Goal: Transaction & Acquisition: Purchase product/service

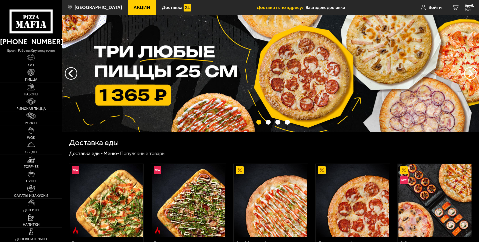
type input "посёлок [STREET_ADDRESS]"
click at [150, 9] on span "Акции" at bounding box center [142, 7] width 17 height 5
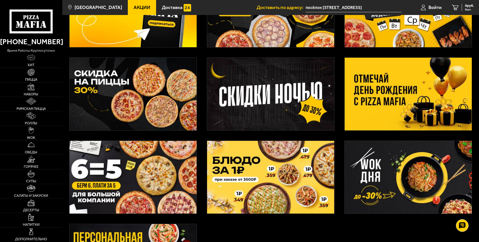
scroll to position [109, 0]
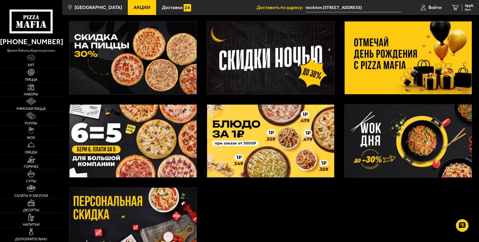
click at [134, 142] on img at bounding box center [133, 141] width 127 height 73
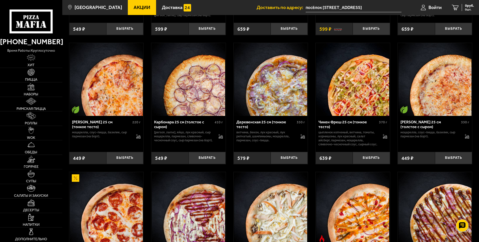
scroll to position [327, 0]
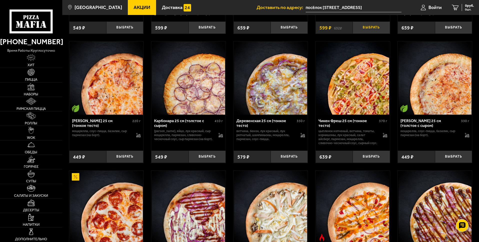
click at [369, 34] on button "Выбрать" at bounding box center [371, 28] width 37 height 12
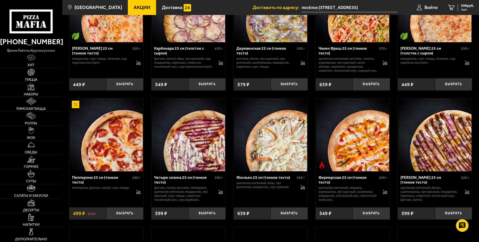
scroll to position [400, 0]
click at [133, 90] on button "Выбрать" at bounding box center [124, 84] width 37 height 12
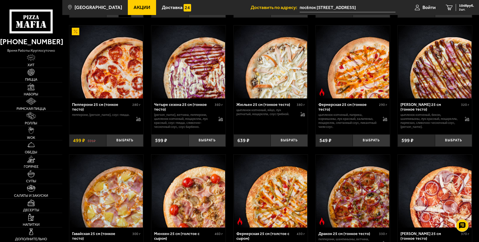
scroll to position [509, 0]
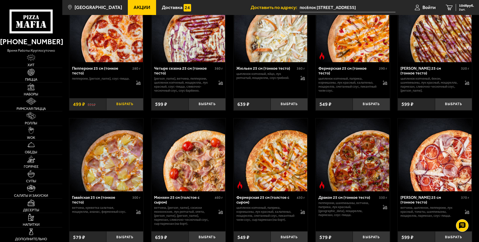
click at [130, 111] on button "Выбрать" at bounding box center [124, 104] width 37 height 12
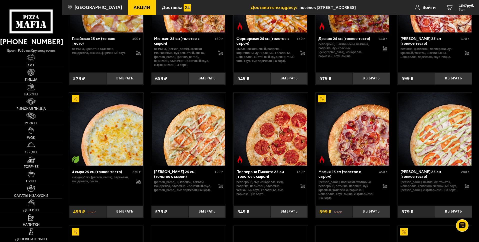
scroll to position [691, 0]
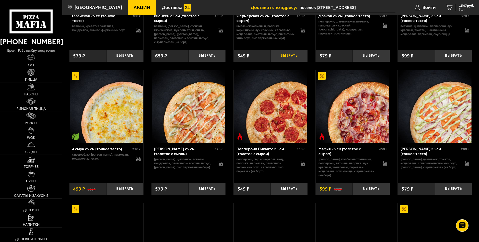
click at [288, 62] on button "Выбрать" at bounding box center [289, 56] width 37 height 12
click at [206, 62] on button "Выбрать" at bounding box center [207, 56] width 37 height 12
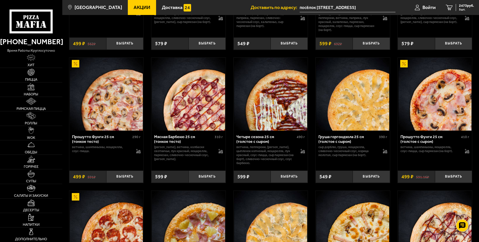
scroll to position [836, 0]
click at [128, 50] on button "Выбрать" at bounding box center [124, 44] width 37 height 12
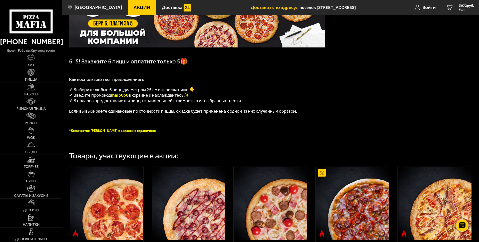
scroll to position [73, 0]
drag, startPoint x: 129, startPoint y: 149, endPoint x: 114, endPoint y: 150, distance: 15.5
click at [114, 98] on span "maf5050" at bounding box center [120, 95] width 18 height 6
copy span "maf5050"
click at [463, 7] on span "3072 руб." at bounding box center [466, 6] width 15 height 4
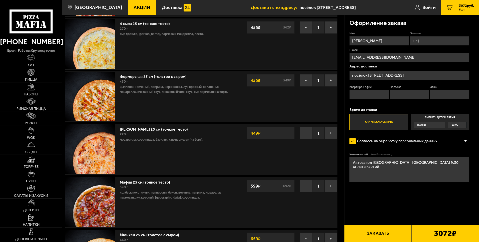
scroll to position [73, 0]
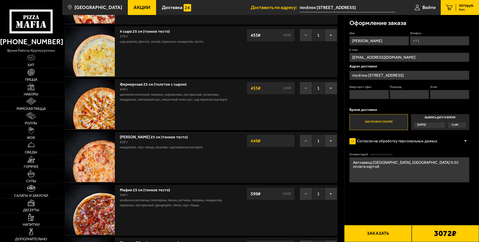
click at [410, 46] on input "Телефон" at bounding box center [439, 40] width 59 height 9
type input "[PHONE_NUMBER]"
type input "[EMAIL_ADDRESS][DOMAIN_NAME]"
type input "[PHONE_NUMBER]"
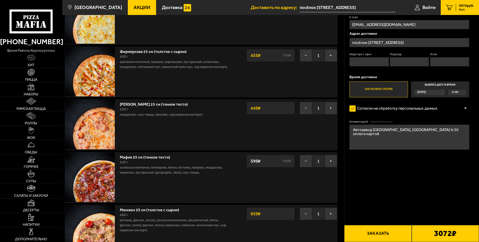
scroll to position [109, 0]
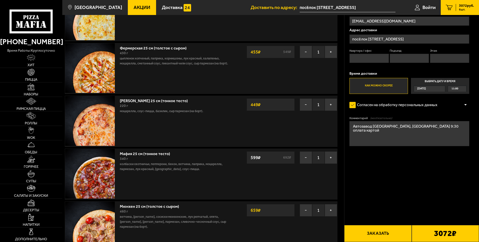
click at [455, 92] on span "11:00" at bounding box center [454, 89] width 7 height 6
click at [0, 0] on input "Выбрать дату и время [DATE] 11:00" at bounding box center [0, 0] width 0 height 0
click at [458, 92] on div "11:00" at bounding box center [457, 89] width 18 height 6
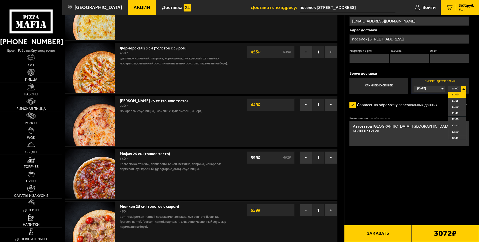
drag, startPoint x: 438, startPoint y: 169, endPoint x: 448, endPoint y: 162, distance: 12.1
click at [438, 169] on form "Имя [PERSON_NAME] Телефон Применить скидку Вы будете зарегистрированы автоматич…" at bounding box center [409, 85] width 120 height 181
drag, startPoint x: 451, startPoint y: 160, endPoint x: 457, endPoint y: 160, distance: 6.8
click at [457, 92] on div "11:00" at bounding box center [457, 89] width 18 height 6
click at [454, 92] on span "11:00" at bounding box center [454, 89] width 7 height 6
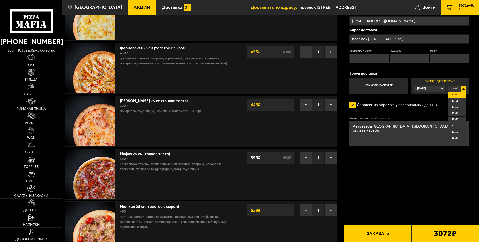
click at [454, 92] on span "11:00" at bounding box center [454, 89] width 7 height 6
click at [393, 94] on label "Как можно скорее" at bounding box center [378, 86] width 58 height 16
click at [0, 0] on input "Как можно скорее" at bounding box center [0, 0] width 0 height 0
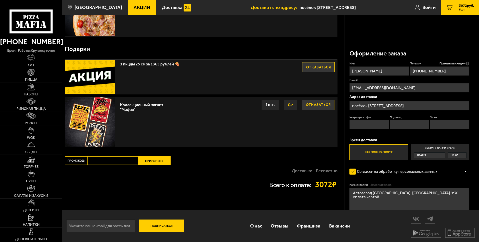
scroll to position [327, 0]
click at [109, 165] on input "Промокод:" at bounding box center [112, 161] width 51 height 9
drag, startPoint x: 112, startPoint y: 189, endPoint x: 95, endPoint y: 187, distance: 16.8
click at [91, 165] on input "mf0455" at bounding box center [112, 161] width 51 height 9
paste input "af5050"
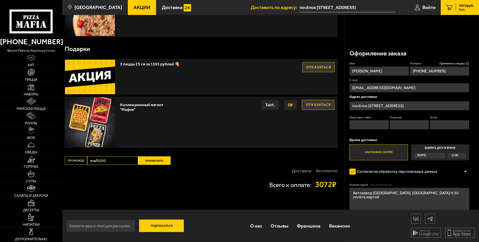
type input "maf5050"
click at [152, 165] on button "Применить" at bounding box center [154, 161] width 33 height 9
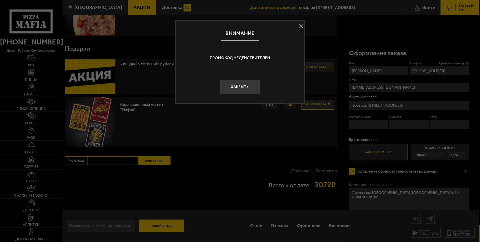
click at [300, 27] on button at bounding box center [302, 27] width 8 height 8
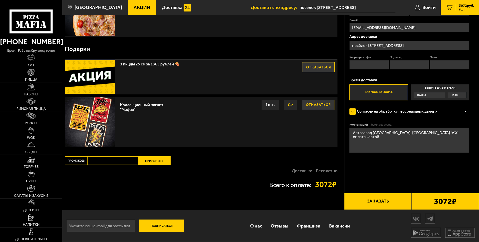
scroll to position [378, 0]
click at [105, 157] on input "Промокод:" at bounding box center [112, 161] width 51 height 9
paste input "maf5050"
type input "maf5050"
click at [154, 157] on button "Применить" at bounding box center [154, 161] width 33 height 9
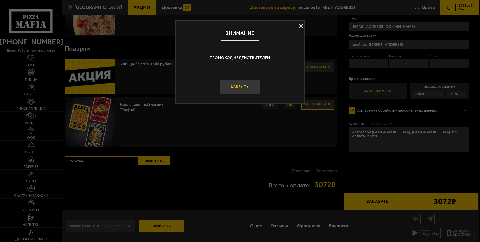
click at [242, 95] on button "Закрыть" at bounding box center [240, 87] width 40 height 15
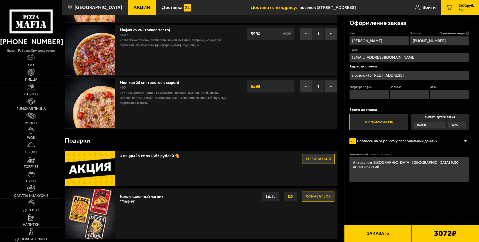
scroll to position [232, 0]
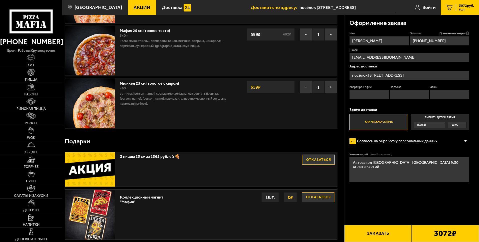
click at [464, 9] on span "6 шт." at bounding box center [466, 9] width 15 height 3
click at [460, 9] on span "6 шт." at bounding box center [466, 9] width 15 height 3
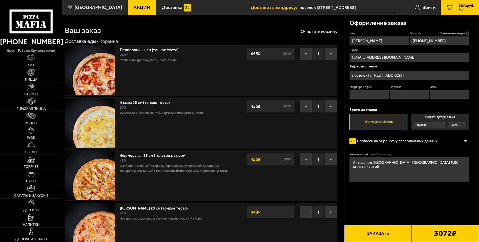
scroll to position [0, 0]
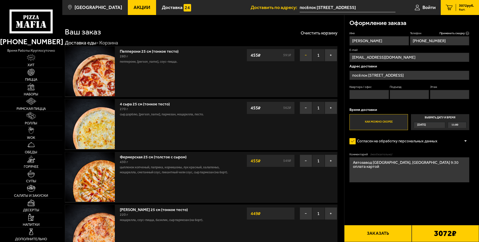
click at [303, 62] on button "−" at bounding box center [306, 55] width 13 height 13
click at [303, 120] on div "Пепперони 25 см (тонкое тесто) 280 г пепперони, моцарелла, соус-пицца. − 1 + 45…" at bounding box center [201, 204] width 273 height 316
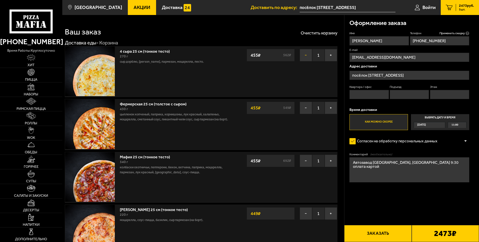
click at [304, 62] on button "−" at bounding box center [306, 55] width 13 height 13
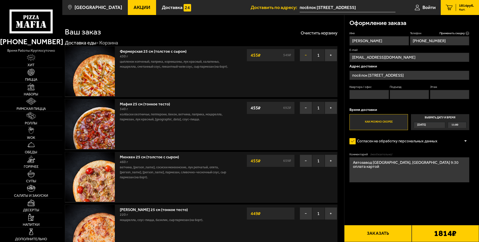
click at [305, 62] on button "−" at bounding box center [306, 55] width 13 height 13
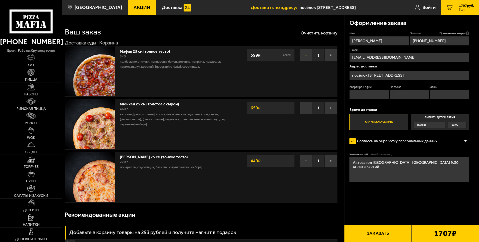
click at [304, 62] on button "−" at bounding box center [306, 55] width 13 height 13
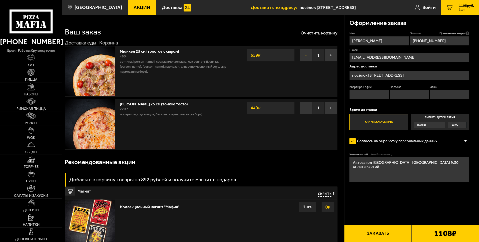
click at [305, 62] on button "−" at bounding box center [306, 55] width 13 height 13
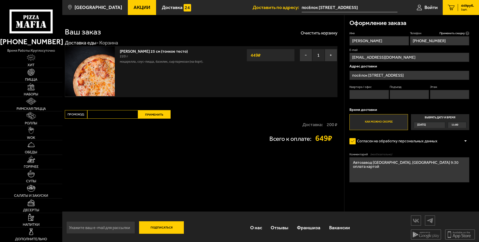
click at [305, 62] on button "−" at bounding box center [306, 55] width 13 height 13
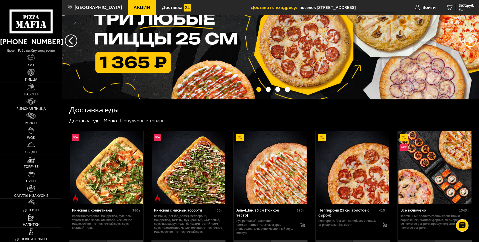
scroll to position [36, 0]
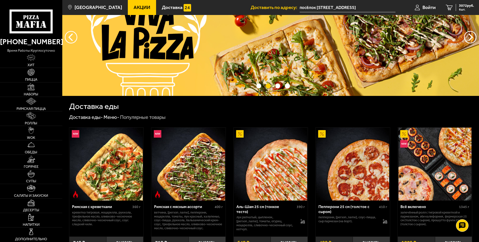
click at [147, 9] on span "Акции" at bounding box center [142, 7] width 17 height 5
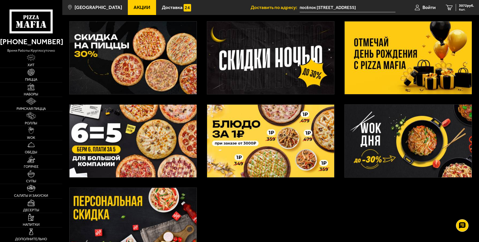
click at [139, 139] on img at bounding box center [133, 141] width 127 height 73
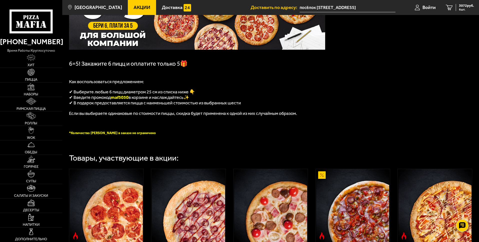
scroll to position [73, 0]
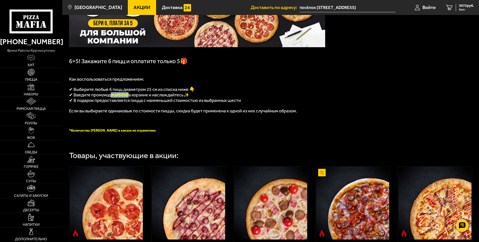
drag, startPoint x: 129, startPoint y: 149, endPoint x: 112, endPoint y: 149, distance: 17.5
click at [112, 98] on p "✔ Введите промокод maf5050 в корзине и наслаждайтесь✨" at bounding box center [197, 95] width 256 height 6
copy p "maf5050"
click at [150, 8] on span "Акции" at bounding box center [142, 7] width 17 height 5
